Goal: Task Accomplishment & Management: Manage account settings

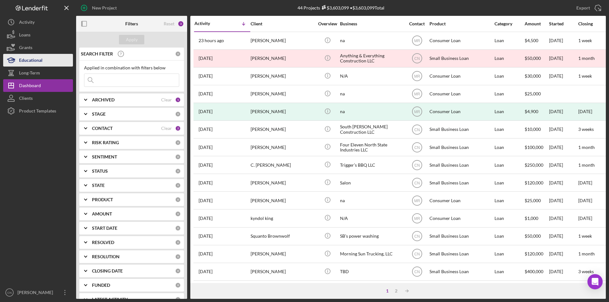
click at [18, 64] on icon "button" at bounding box center [11, 60] width 16 height 16
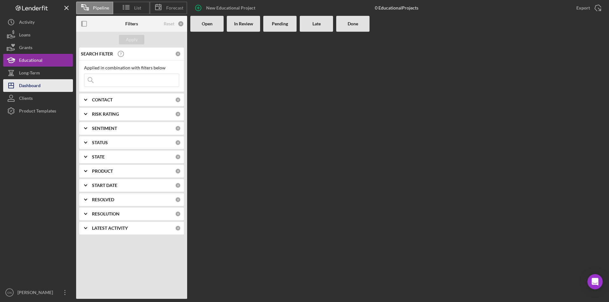
click at [31, 85] on div "Dashboard" at bounding box center [30, 86] width 22 height 14
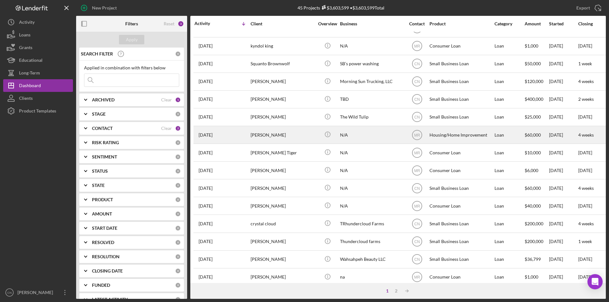
scroll to position [201, 0]
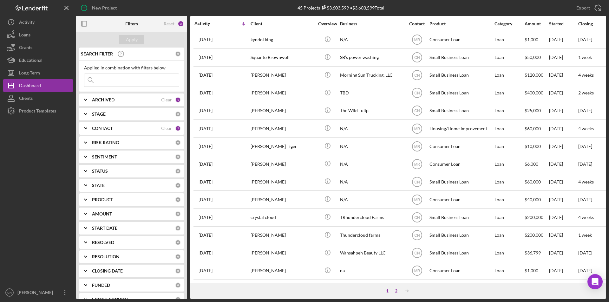
click at [397, 290] on div "2" at bounding box center [396, 291] width 9 height 5
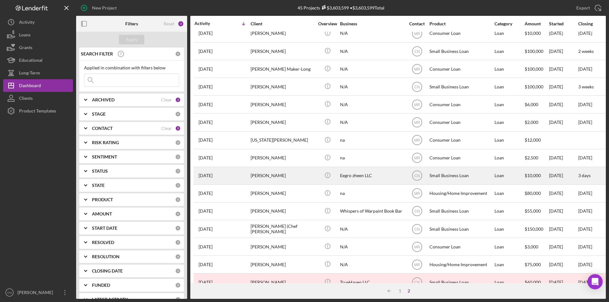
scroll to position [81, 0]
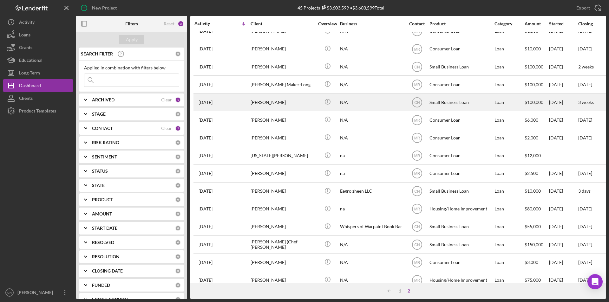
click at [271, 107] on div "[PERSON_NAME]" at bounding box center [282, 102] width 63 height 17
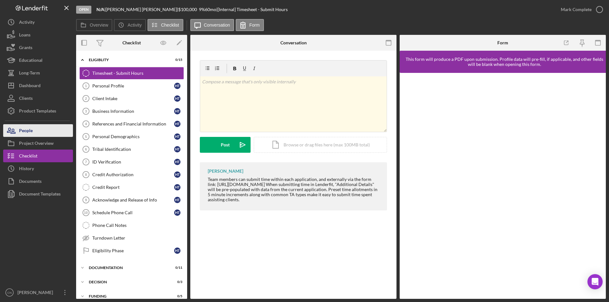
click at [33, 131] on div "People" at bounding box center [26, 131] width 14 height 14
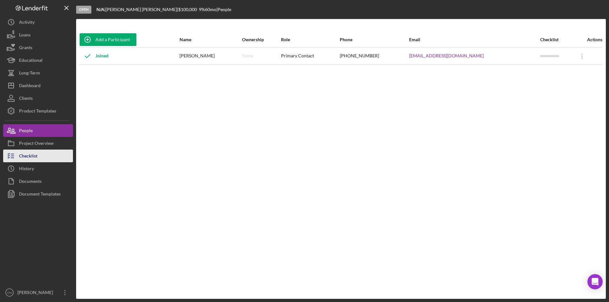
click at [33, 154] on div "Checklist" at bounding box center [28, 157] width 18 height 14
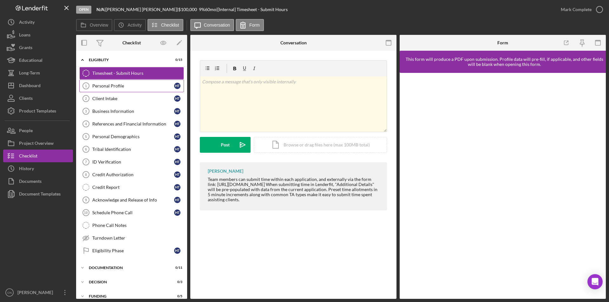
click at [103, 85] on div "Personal Profile" at bounding box center [133, 85] width 82 height 5
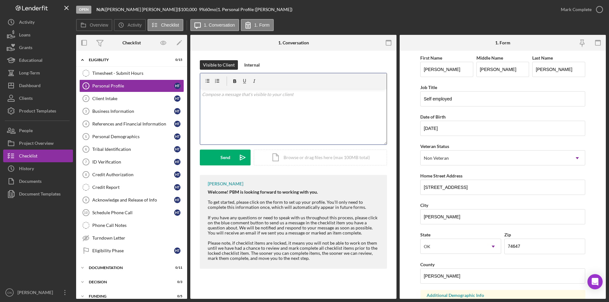
click at [221, 96] on p at bounding box center [293, 94] width 183 height 7
click at [100, 102] on link "Client Intake 2 Client Intake H T" at bounding box center [131, 98] width 105 height 13
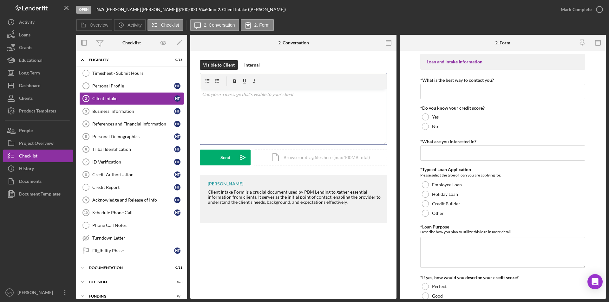
click at [234, 101] on div "v Color teal Color pink Remove color Add row above Add row below Add column bef…" at bounding box center [293, 116] width 186 height 55
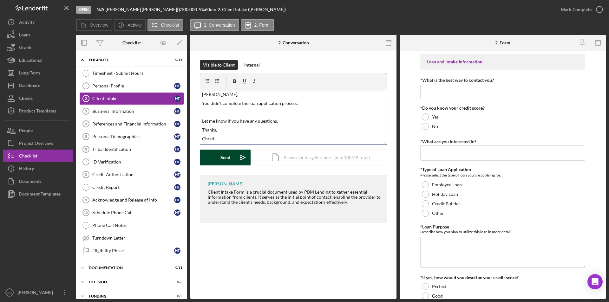
click at [226, 155] on div "Send" at bounding box center [225, 158] width 10 height 16
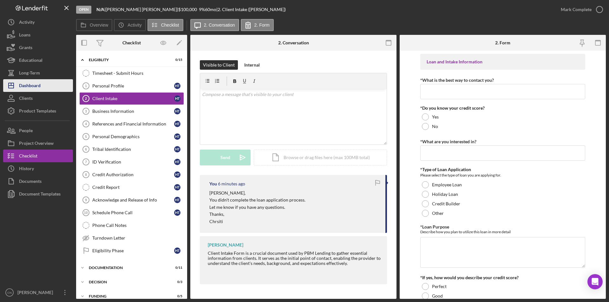
click at [27, 88] on div "Dashboard" at bounding box center [30, 86] width 22 height 14
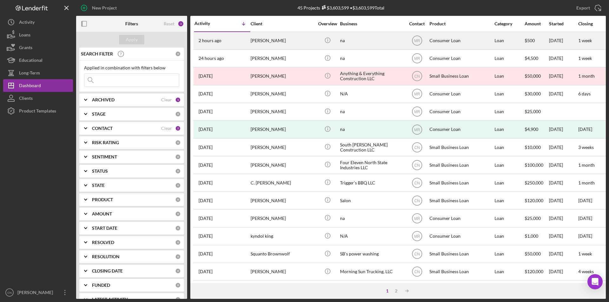
click at [276, 41] on div "[PERSON_NAME]" at bounding box center [282, 40] width 63 height 17
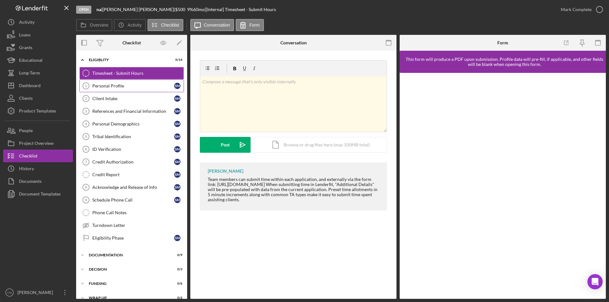
click at [117, 86] on div "Personal Profile" at bounding box center [133, 85] width 82 height 5
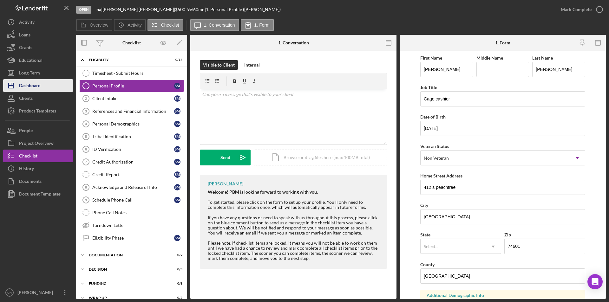
click at [27, 87] on div "Dashboard" at bounding box center [30, 86] width 22 height 14
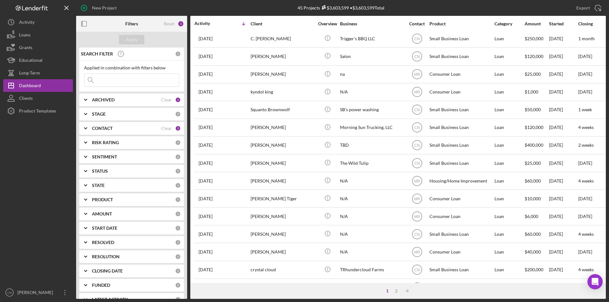
scroll to position [201, 0]
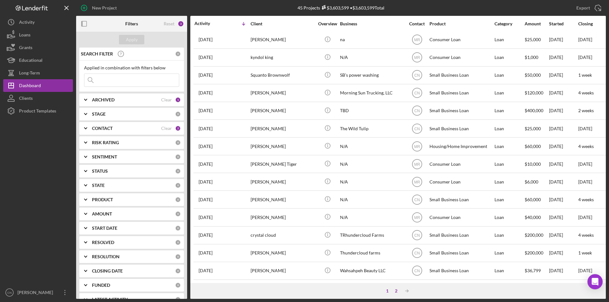
click at [396, 290] on div "2" at bounding box center [396, 291] width 9 height 5
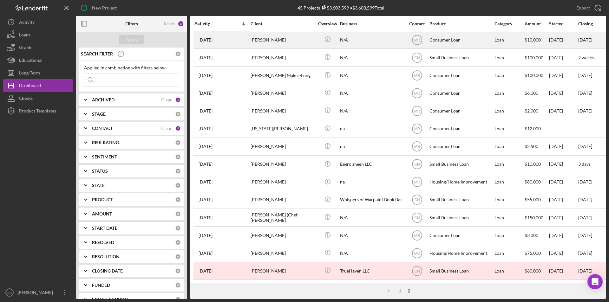
scroll to position [112, 0]
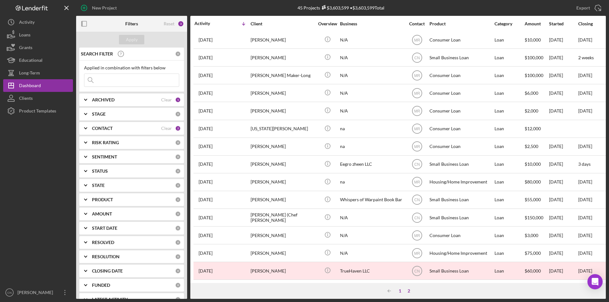
click at [402, 290] on div "1" at bounding box center [399, 291] width 9 height 5
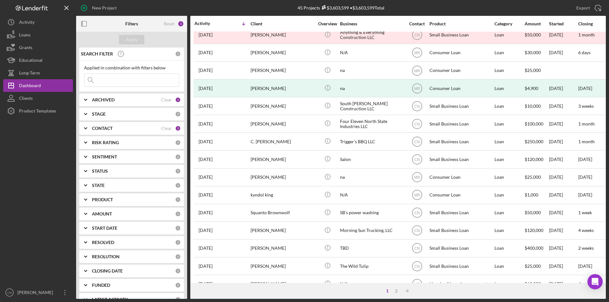
scroll to position [0, 0]
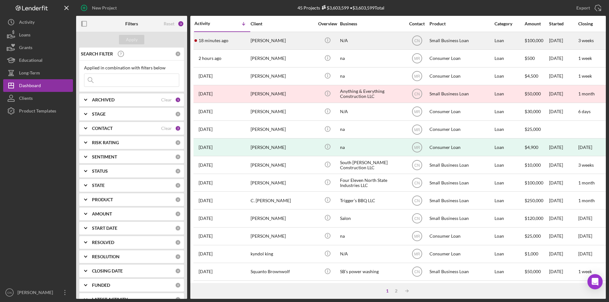
click at [255, 41] on div "[PERSON_NAME]" at bounding box center [282, 40] width 63 height 17
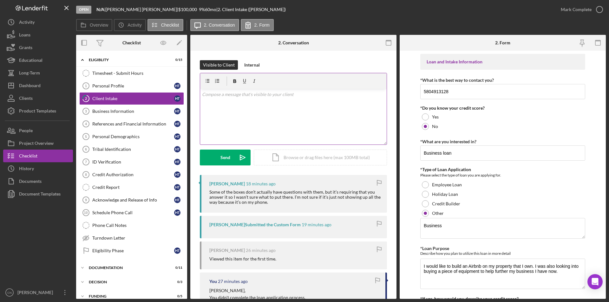
click at [220, 99] on div "v Color teal Color pink Remove color Add row above Add row below Add column bef…" at bounding box center [293, 116] width 186 height 55
click at [219, 153] on button "Send Icon/icon-invite-send" at bounding box center [225, 158] width 51 height 16
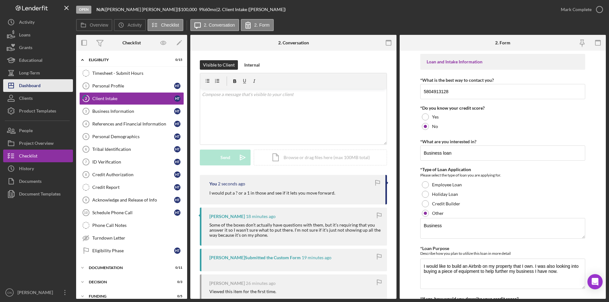
click at [28, 83] on div "Dashboard" at bounding box center [30, 86] width 22 height 14
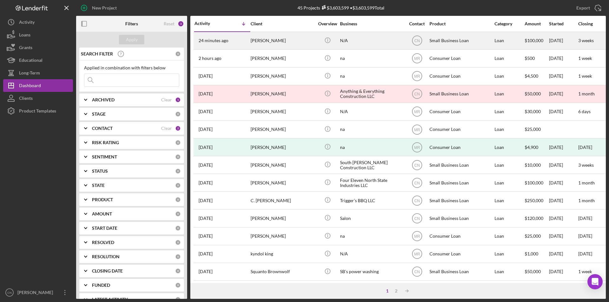
click at [222, 36] on div "24 minutes ago Haley Trueblood" at bounding box center [221, 40] width 55 height 17
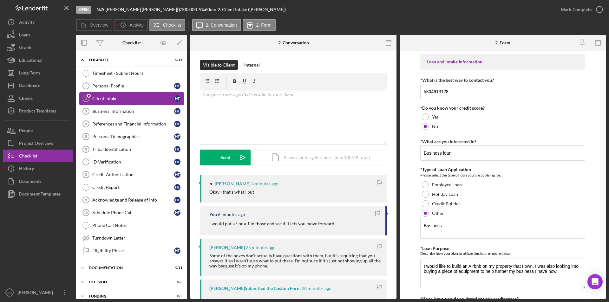
click at [111, 94] on link "2 Client Intake H T" at bounding box center [131, 98] width 105 height 13
click at [228, 104] on div "v Color teal Color pink Remove color Add row above Add row below Add column bef…" at bounding box center [293, 116] width 186 height 55
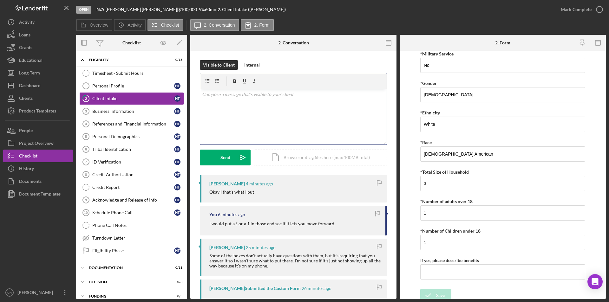
scroll to position [1136, 0]
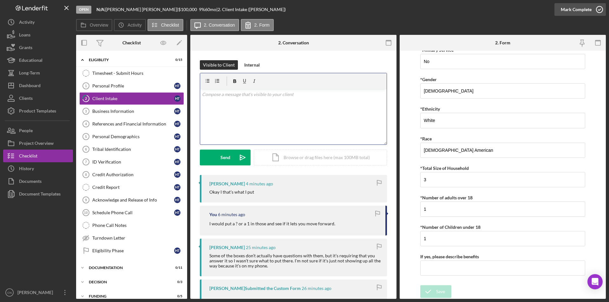
click at [600, 9] on icon "button" at bounding box center [599, 10] width 16 height 16
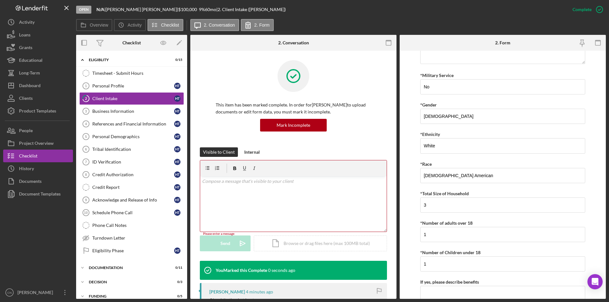
scroll to position [1161, 0]
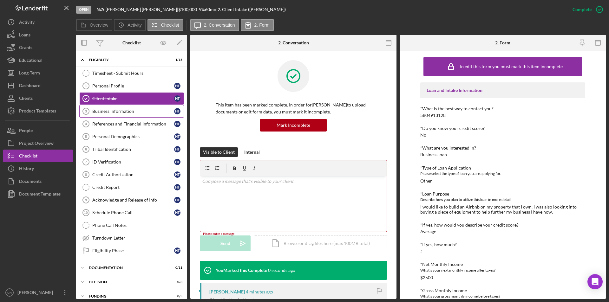
click at [111, 112] on div "Business Information" at bounding box center [133, 111] width 82 height 5
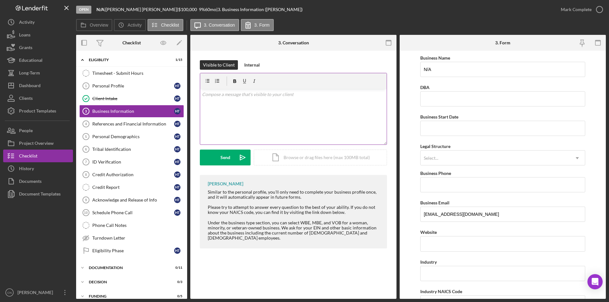
click at [244, 104] on div "v Color teal Color pink Remove color Add row above Add row below Add column bef…" at bounding box center [293, 116] width 186 height 55
click at [226, 159] on div "Send" at bounding box center [225, 158] width 10 height 16
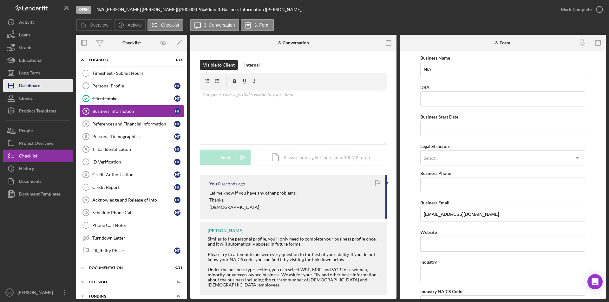
click at [27, 87] on div "Dashboard" at bounding box center [30, 86] width 22 height 14
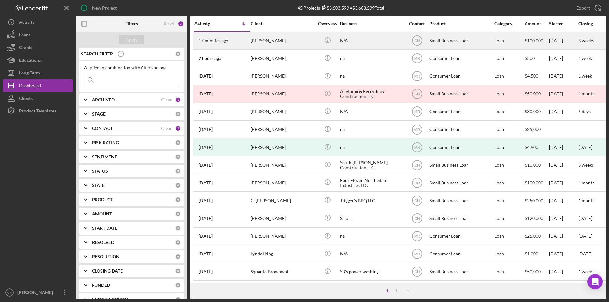
click at [209, 37] on div "17 minutes ago Haley Trueblood" at bounding box center [221, 40] width 55 height 17
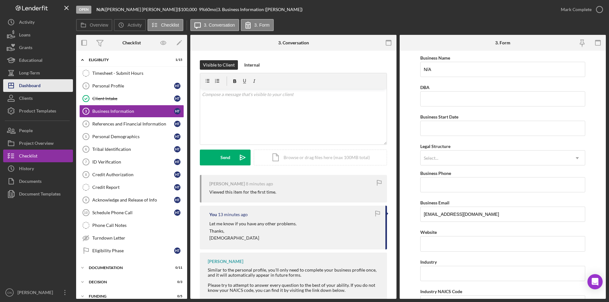
click at [35, 85] on div "Dashboard" at bounding box center [30, 86] width 22 height 14
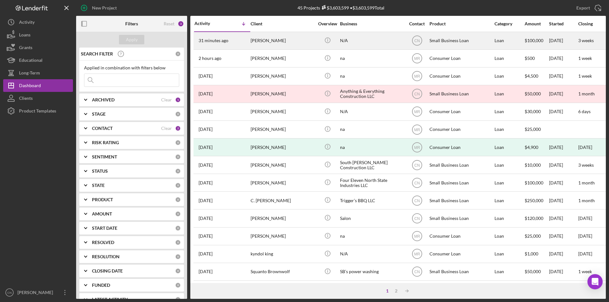
click at [232, 42] on div "31 minutes ago Haley Trueblood" at bounding box center [221, 40] width 55 height 17
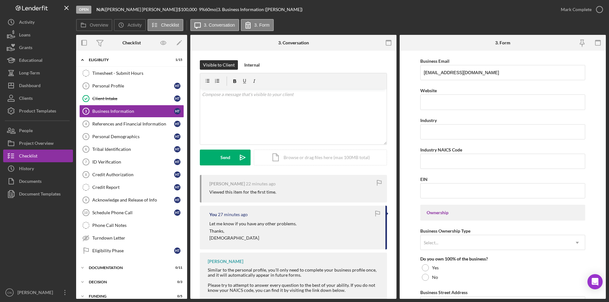
scroll to position [190, 0]
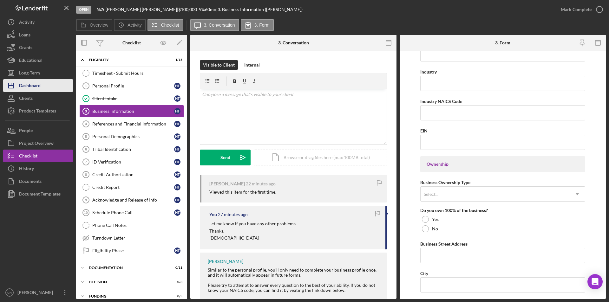
click at [33, 80] on div "Dashboard" at bounding box center [30, 86] width 22 height 14
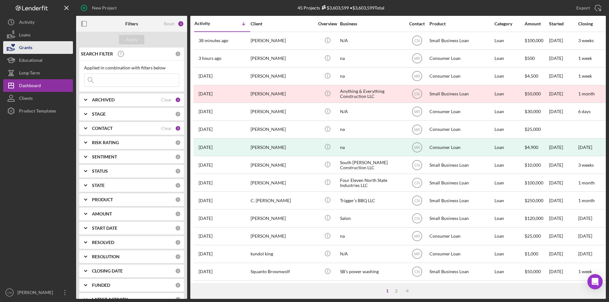
click at [30, 47] on div "Grants" at bounding box center [25, 48] width 13 height 14
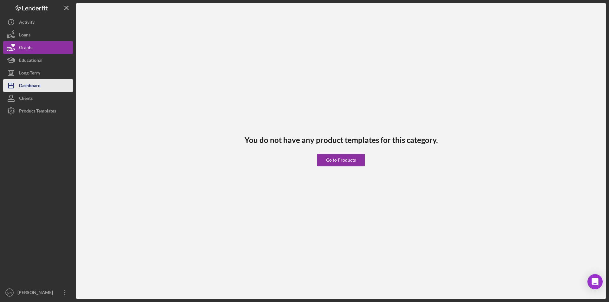
click at [26, 83] on div "Dashboard" at bounding box center [30, 86] width 22 height 14
